Goal: Task Accomplishment & Management: Manage account settings

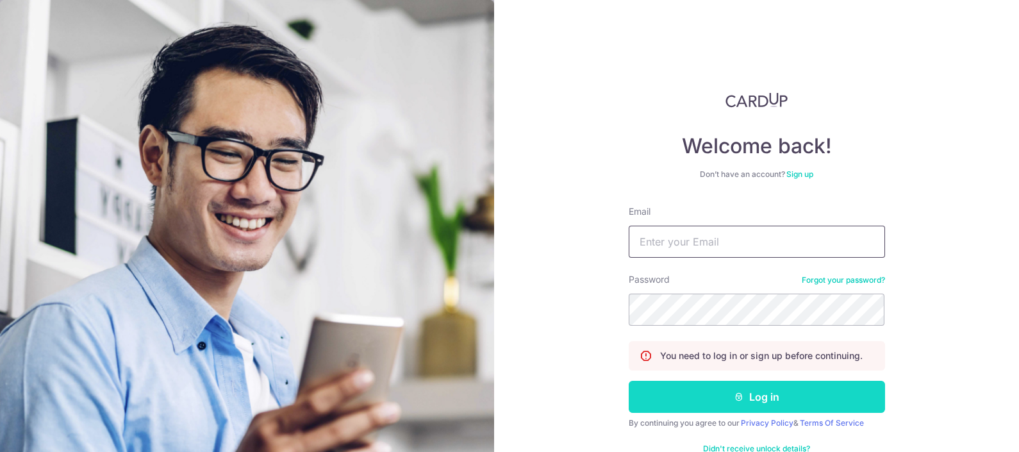
type input "[EMAIL_ADDRESS][DOMAIN_NAME]"
click at [721, 391] on button "Log in" at bounding box center [756, 397] width 256 height 32
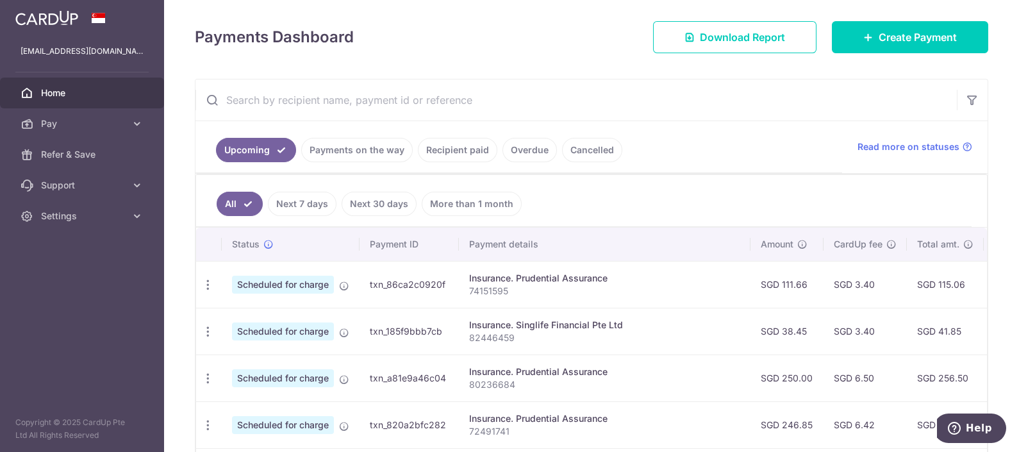
scroll to position [256, 0]
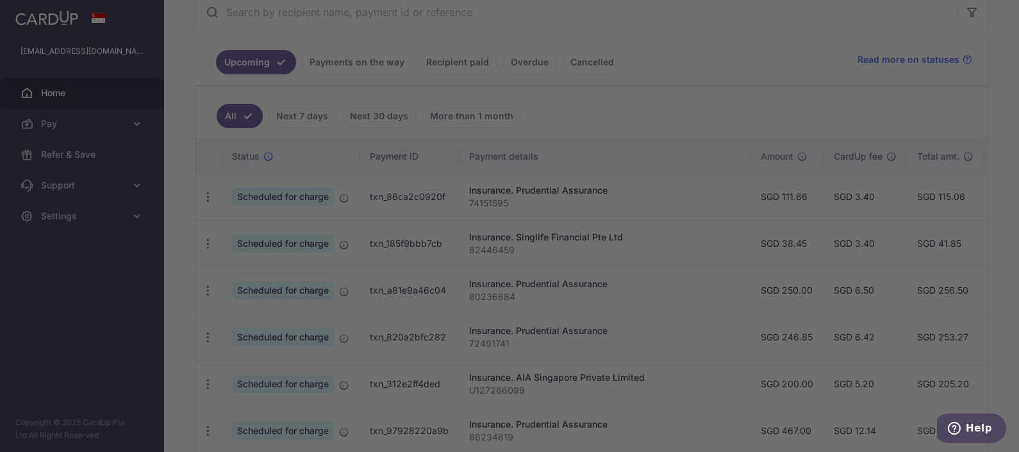
click at [939, 292] on div at bounding box center [514, 228] width 1029 height 456
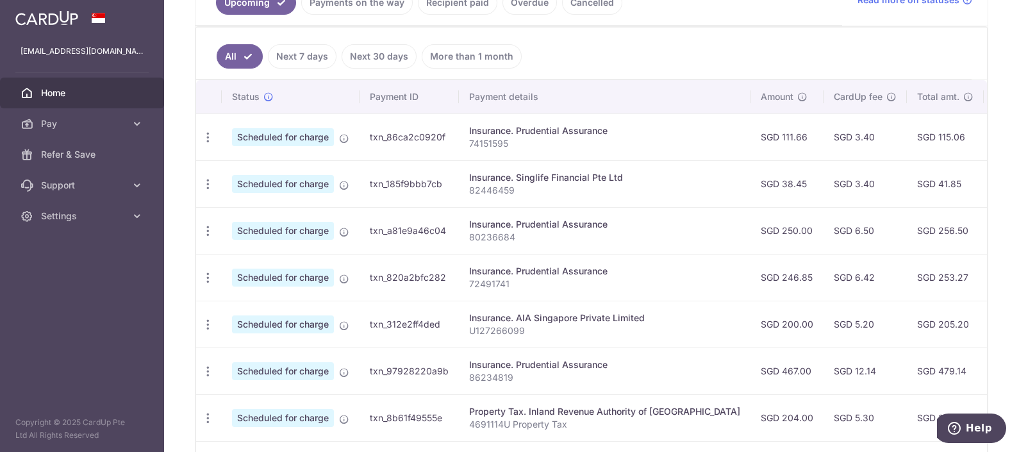
scroll to position [318, 0]
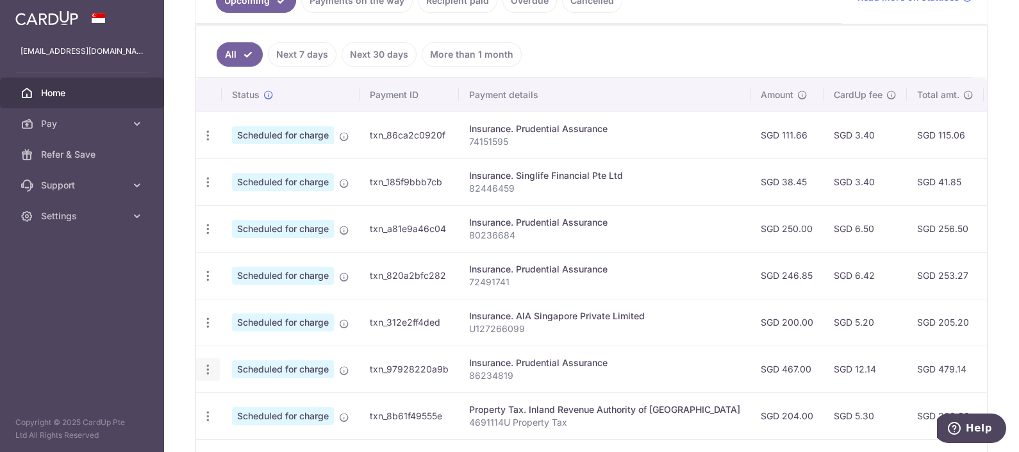
click at [208, 365] on icon "button" at bounding box center [207, 369] width 13 height 13
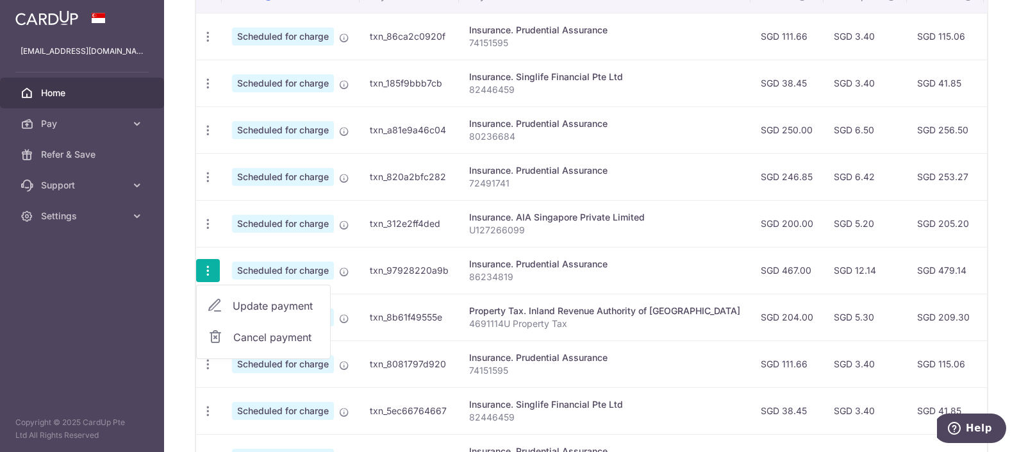
click at [272, 339] on span "Cancel payment" at bounding box center [276, 336] width 86 height 15
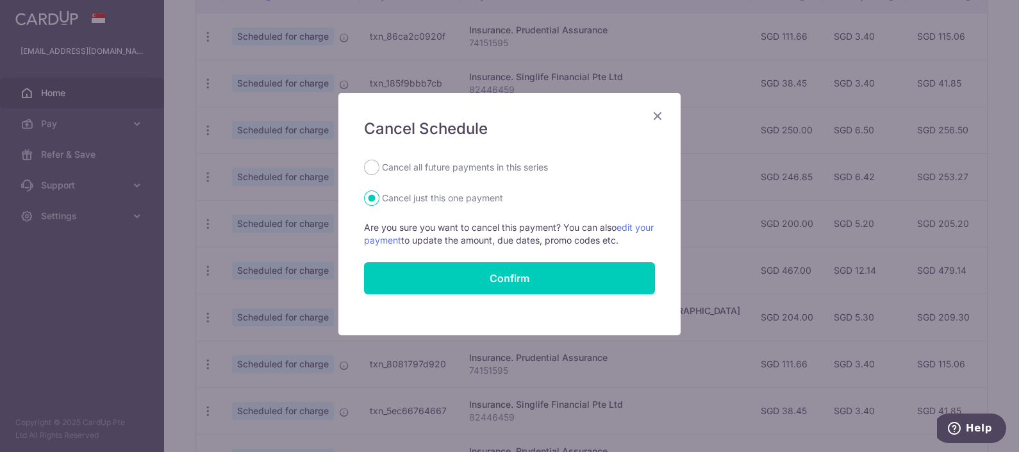
click at [468, 169] on label "Cancel all future payments in this series" at bounding box center [465, 167] width 166 height 15
click at [379, 169] on input "Cancel all future payments in this series" at bounding box center [371, 167] width 15 height 15
radio input "true"
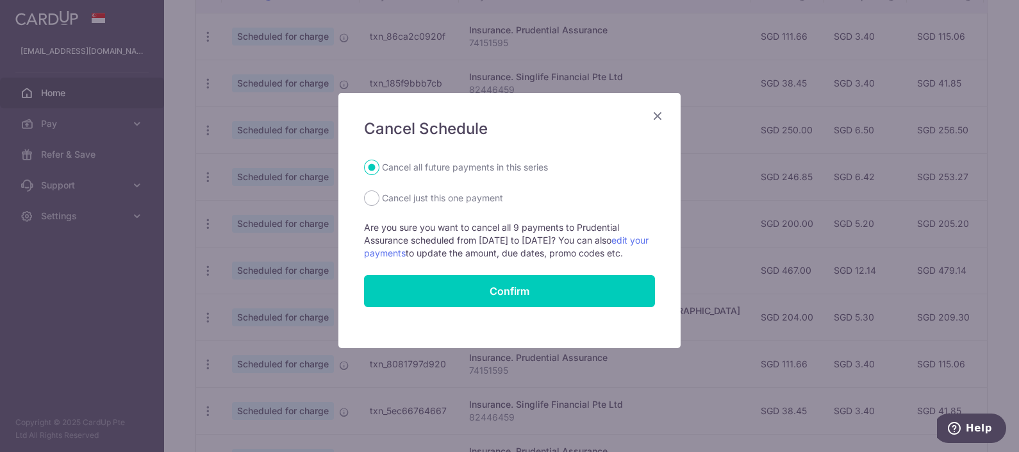
click at [650, 119] on icon "Close" at bounding box center [657, 116] width 15 height 16
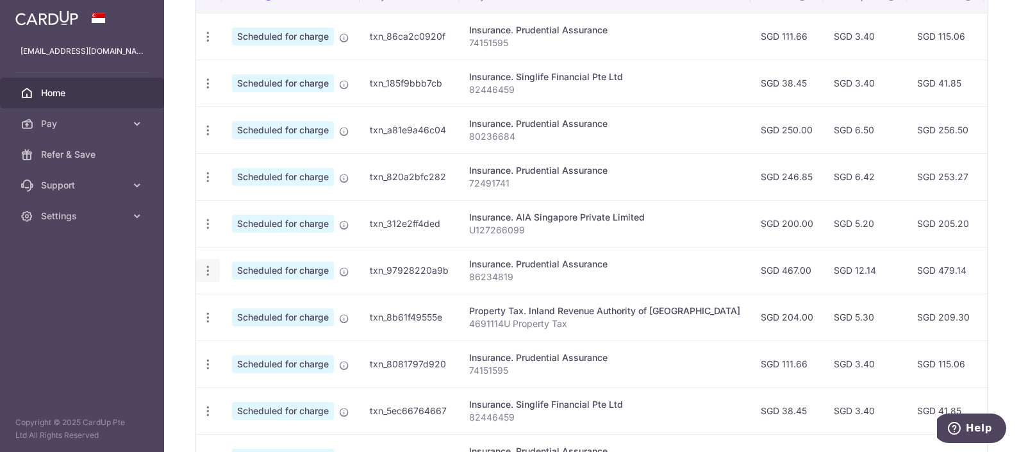
click at [208, 259] on div "Update payment Cancel payment" at bounding box center [208, 271] width 24 height 24
click at [208, 265] on icon "button" at bounding box center [207, 270] width 13 height 13
click at [274, 331] on span "Cancel payment" at bounding box center [276, 336] width 86 height 15
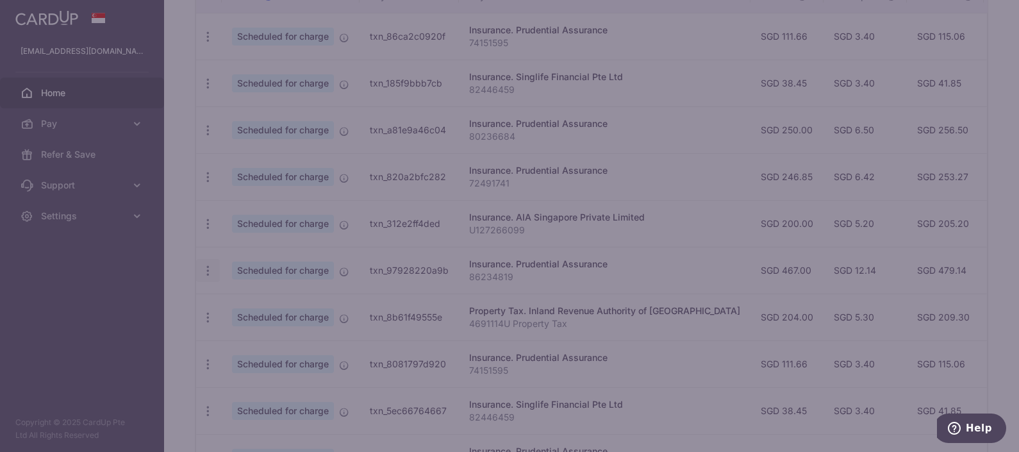
radio input "true"
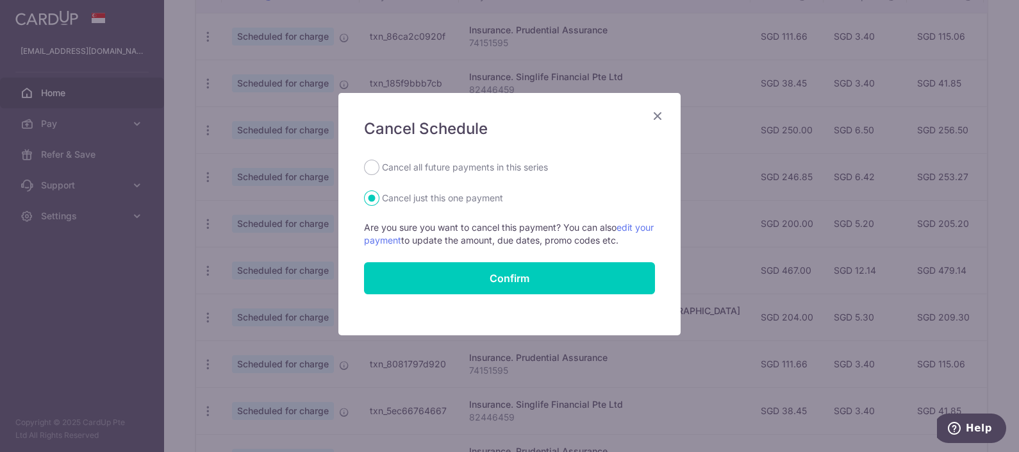
click at [473, 165] on label "Cancel all future payments in this series" at bounding box center [465, 167] width 166 height 15
click at [379, 165] on input "Cancel all future payments in this series" at bounding box center [371, 167] width 15 height 15
radio input "true"
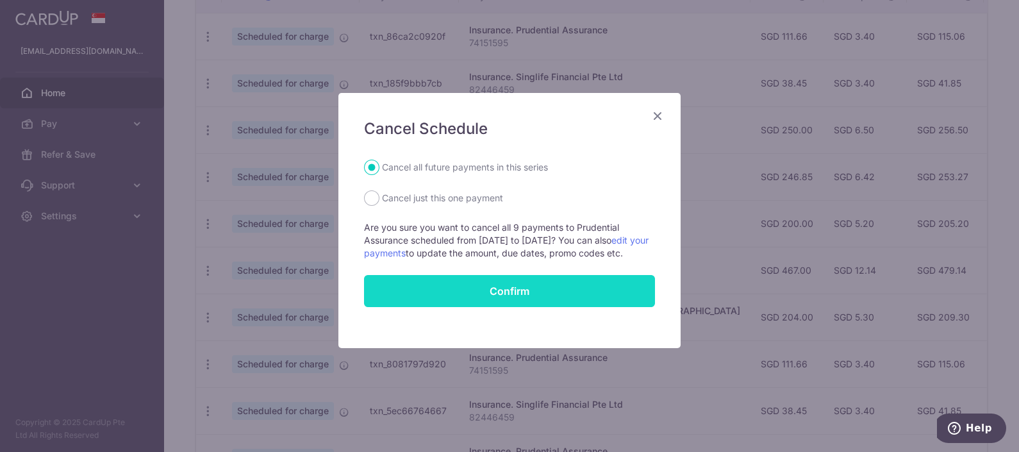
click at [534, 299] on button "Confirm" at bounding box center [509, 291] width 291 height 32
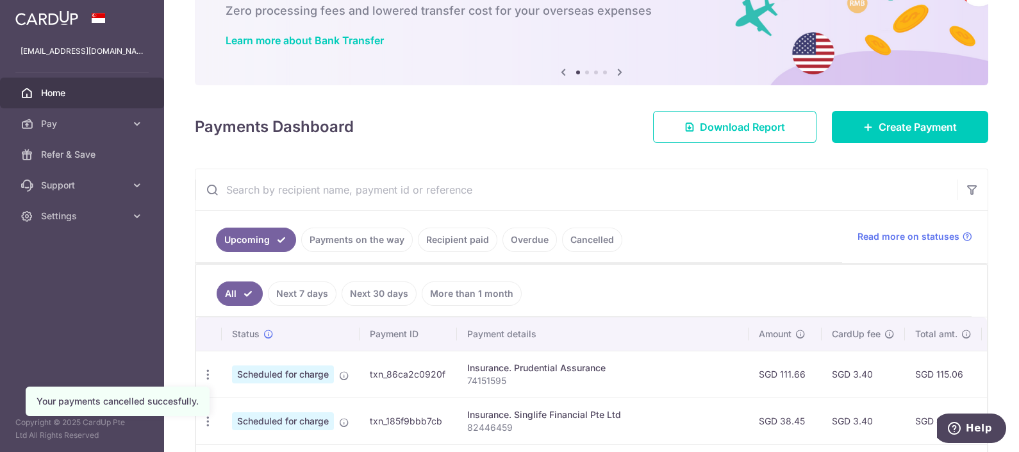
scroll to position [10, 0]
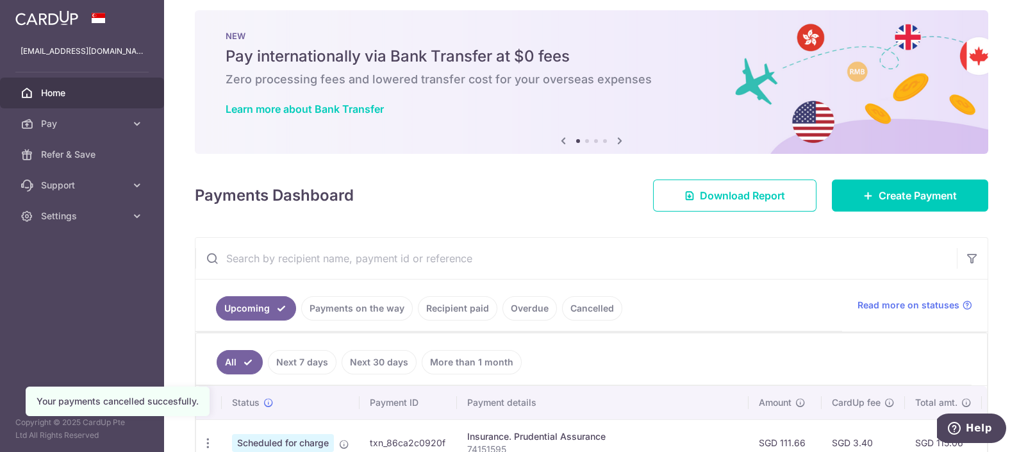
click at [570, 304] on link "Cancelled" at bounding box center [592, 308] width 60 height 24
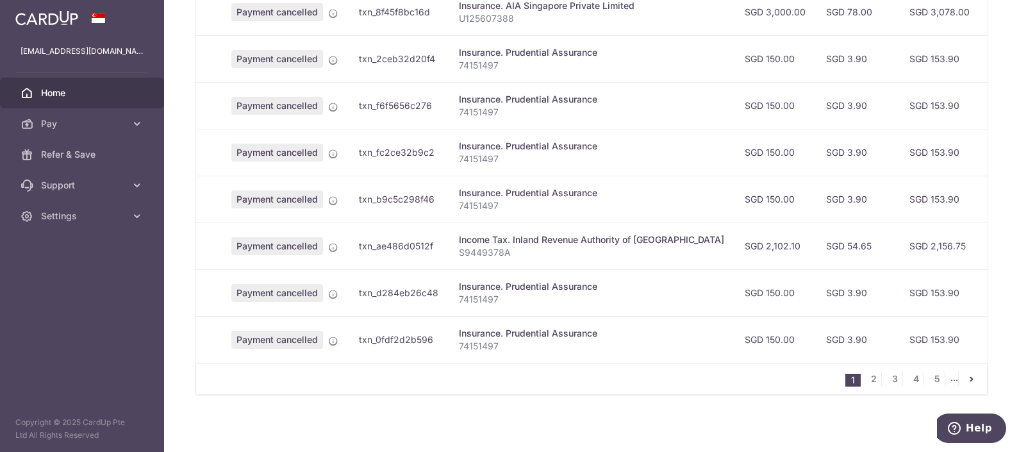
scroll to position [490, 0]
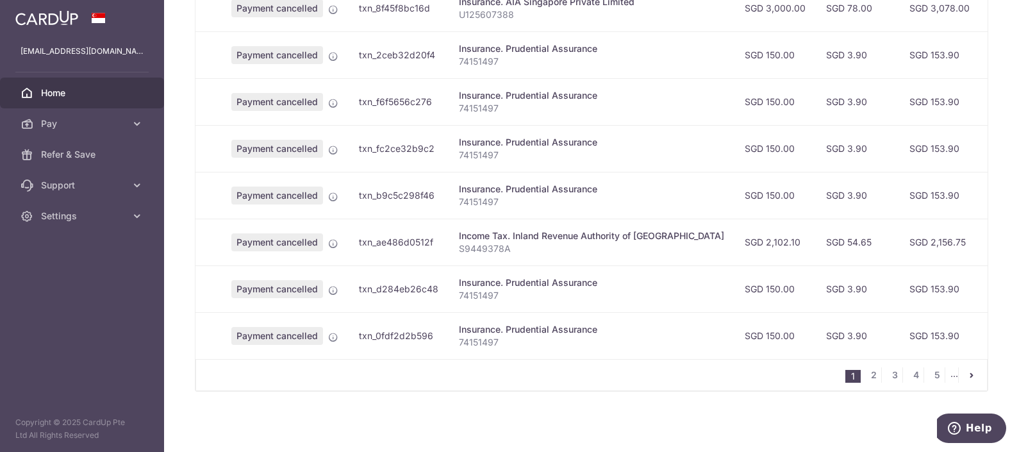
click at [966, 373] on icon "pager" at bounding box center [971, 375] width 10 height 10
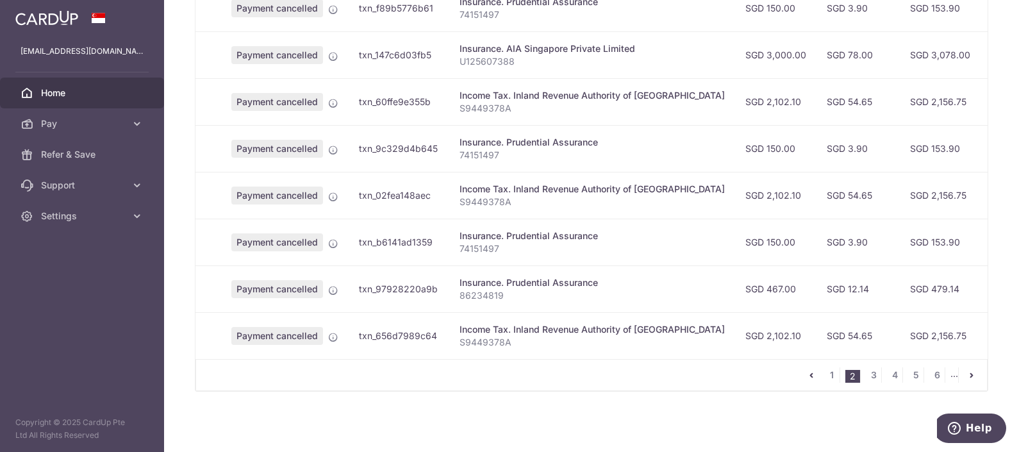
click at [950, 375] on li "..." at bounding box center [954, 374] width 8 height 15
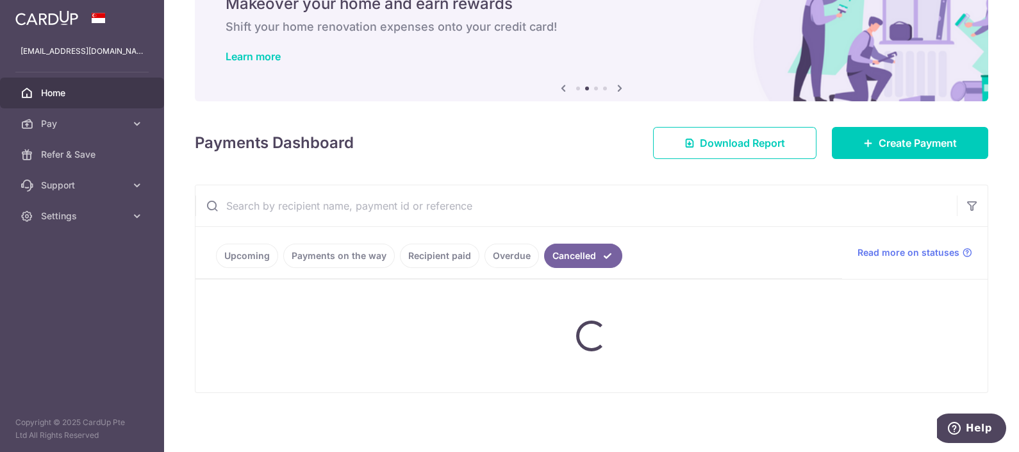
click at [331, 202] on input "text" at bounding box center [575, 205] width 761 height 41
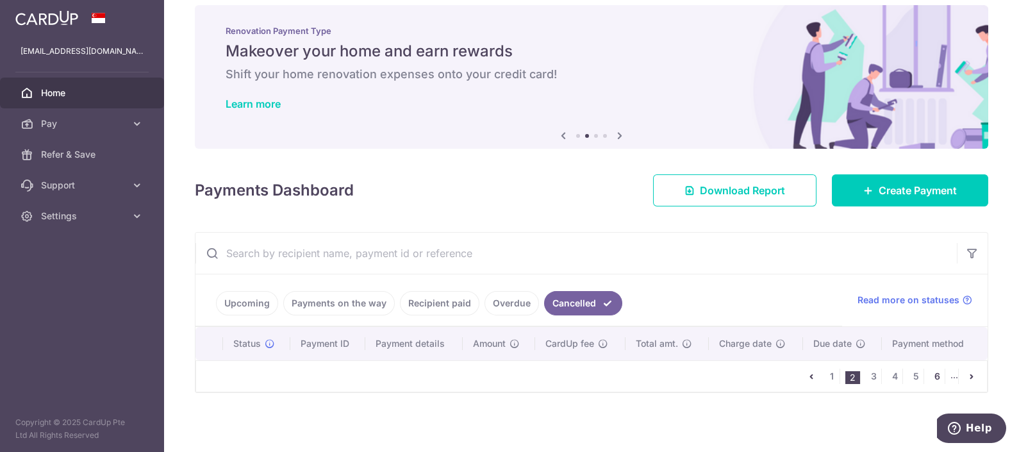
click at [932, 373] on link "6" at bounding box center [936, 375] width 15 height 15
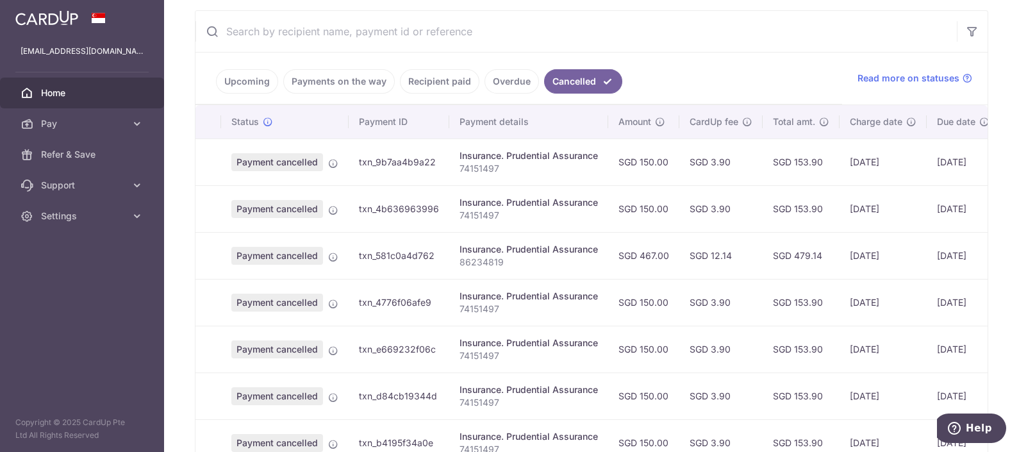
scroll to position [234, 0]
